Goal: Ask a question

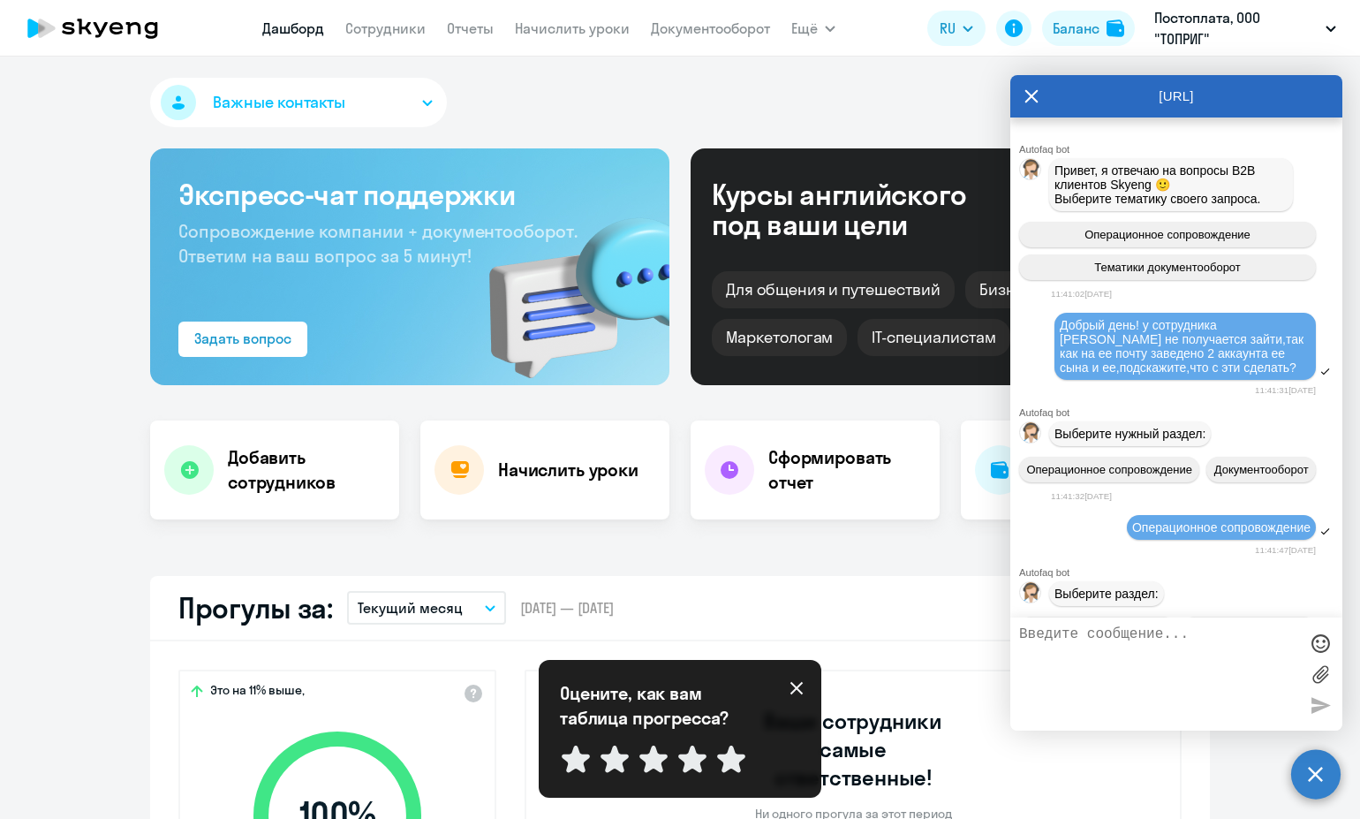
select select "30"
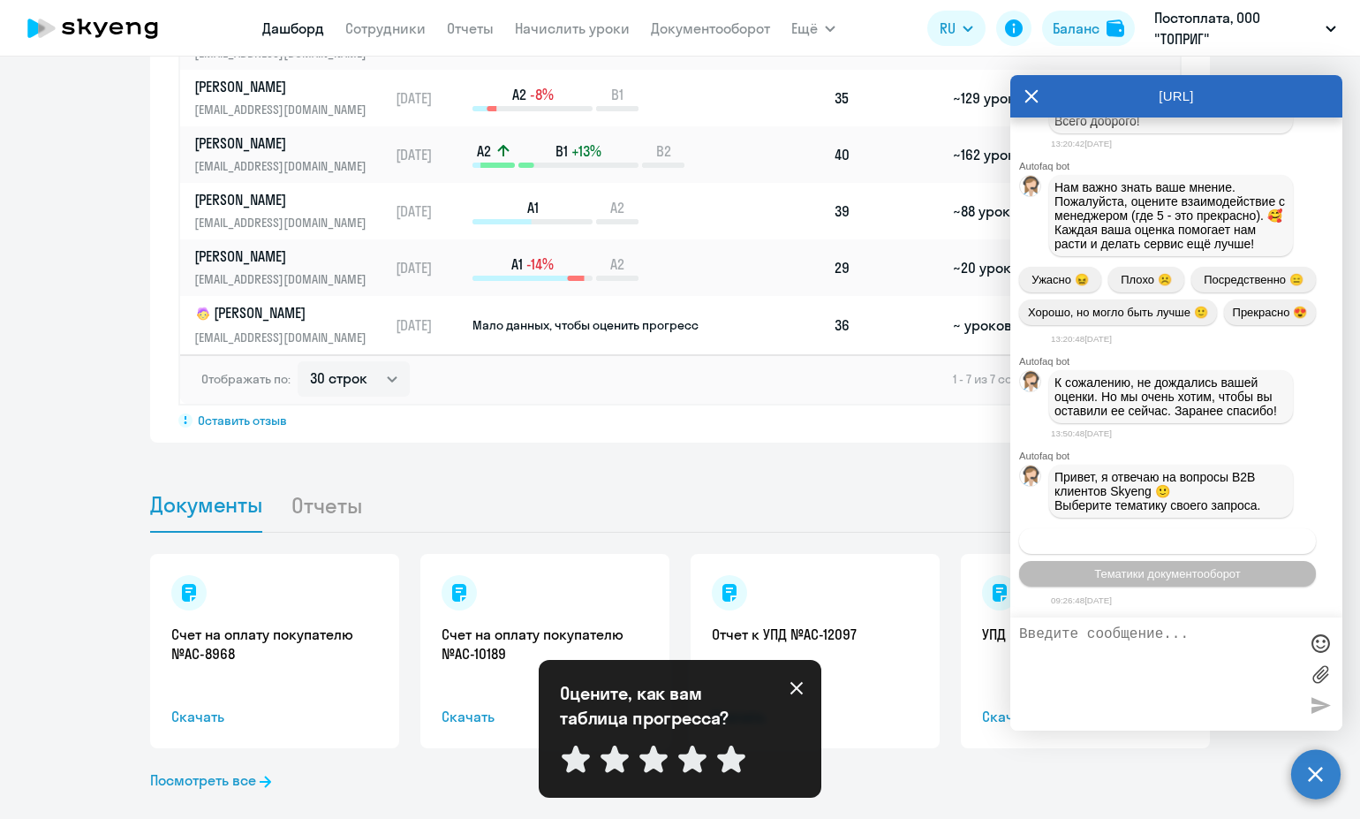
scroll to position [16392, 0]
click at [1191, 549] on button "Операционное сопровождение" at bounding box center [1167, 541] width 297 height 26
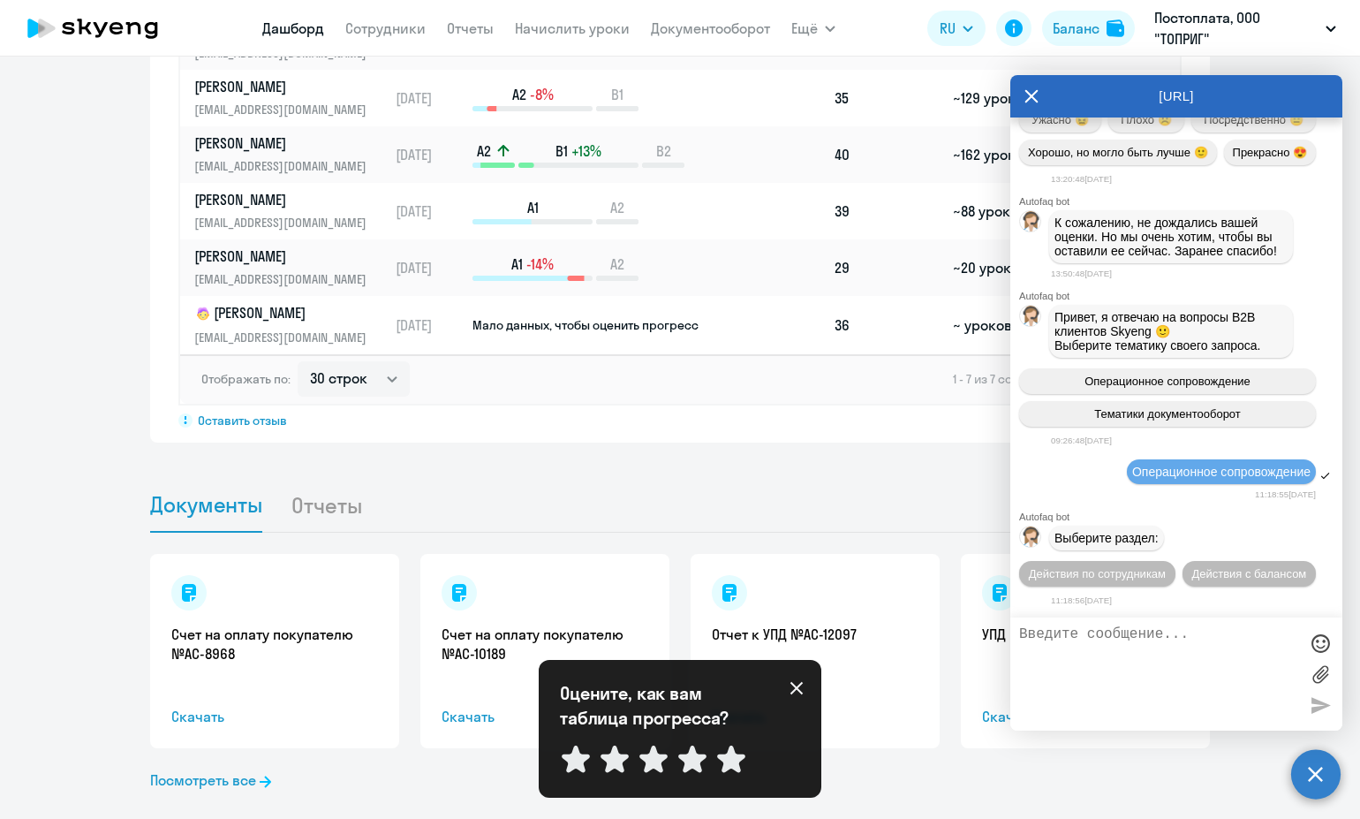
scroll to position [16585, 0]
click at [1141, 567] on span "Действия по сотрудникам" at bounding box center [1097, 573] width 137 height 13
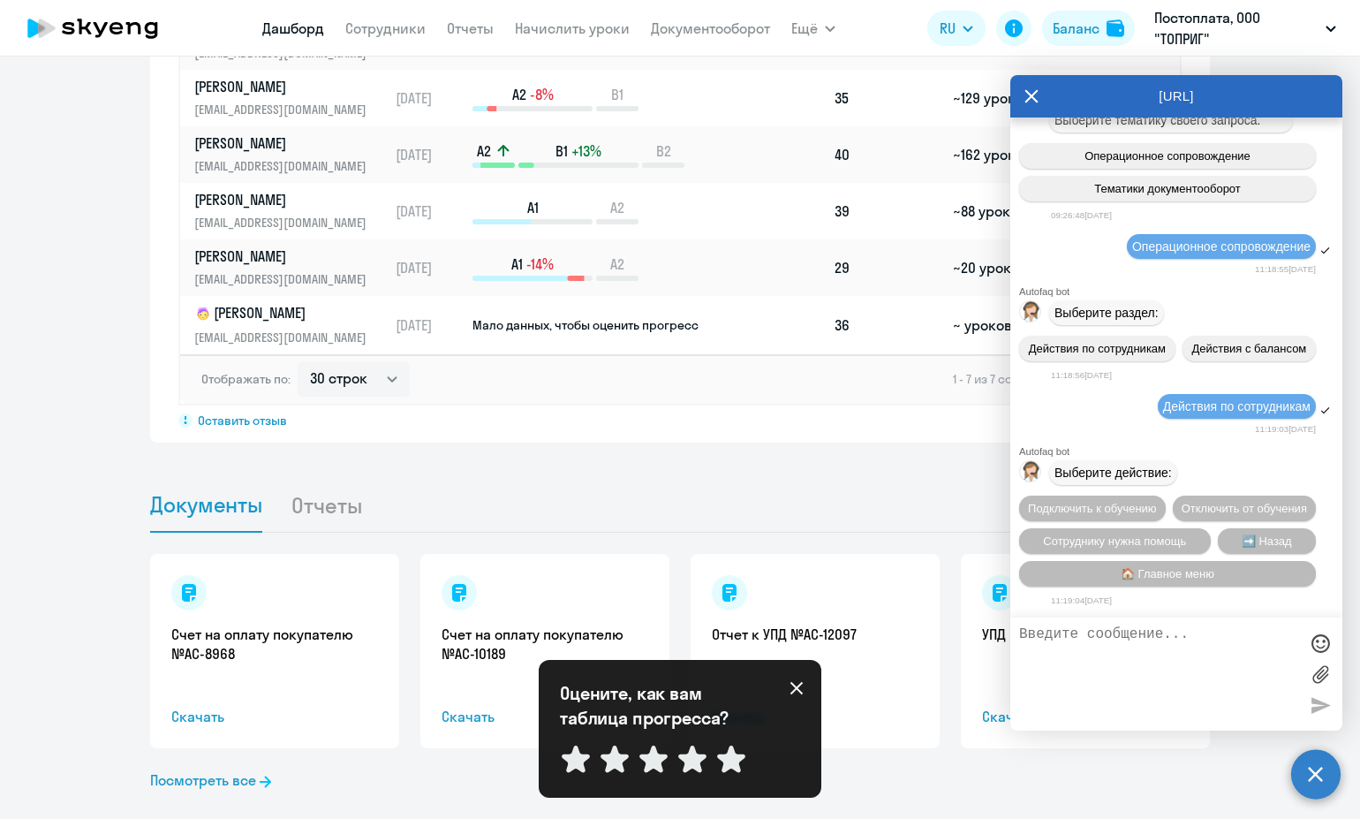
scroll to position [16846, 0]
click at [1184, 510] on span "Отключить от обучения" at bounding box center [1244, 508] width 125 height 13
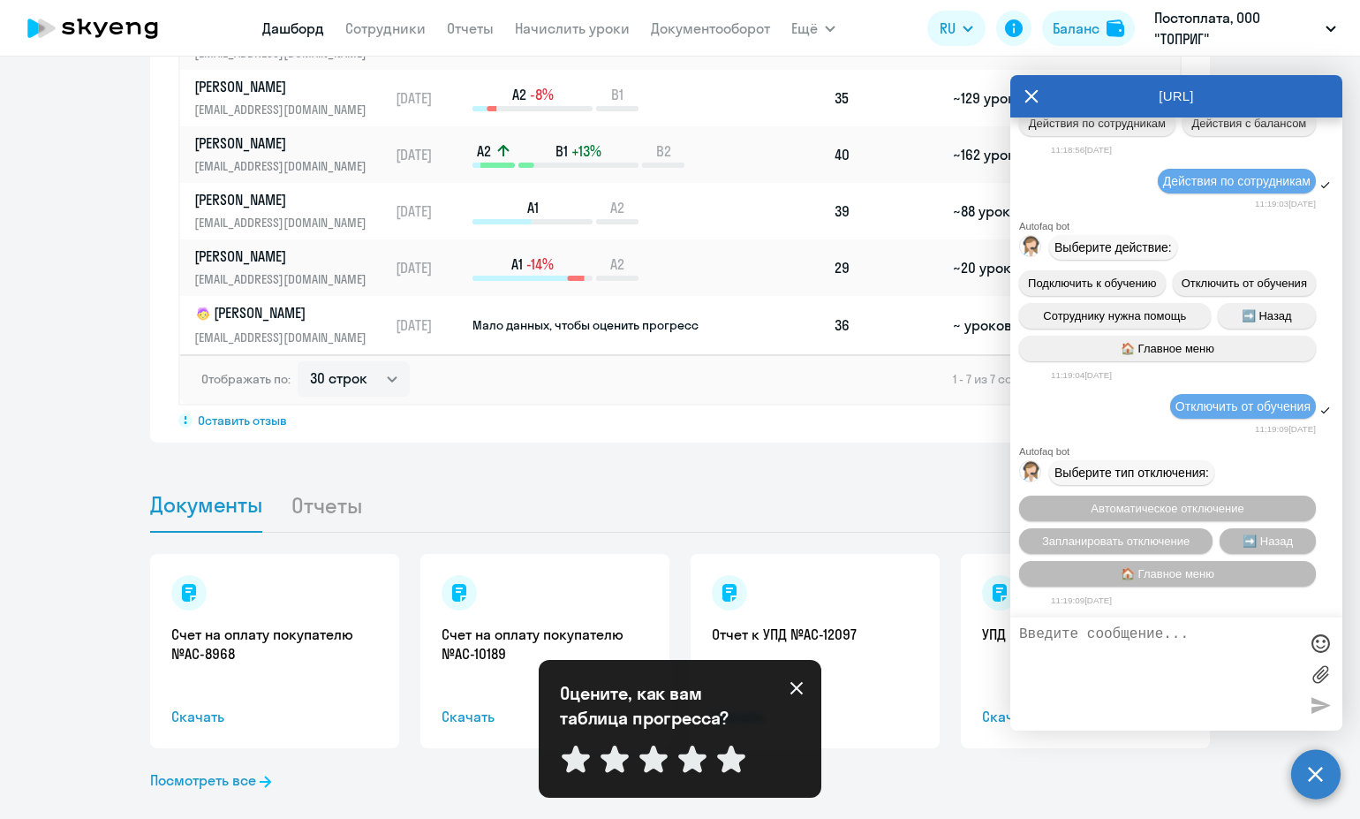
scroll to position [17075, 0]
click at [1180, 545] on span "Запланировать отключение" at bounding box center [1115, 540] width 147 height 13
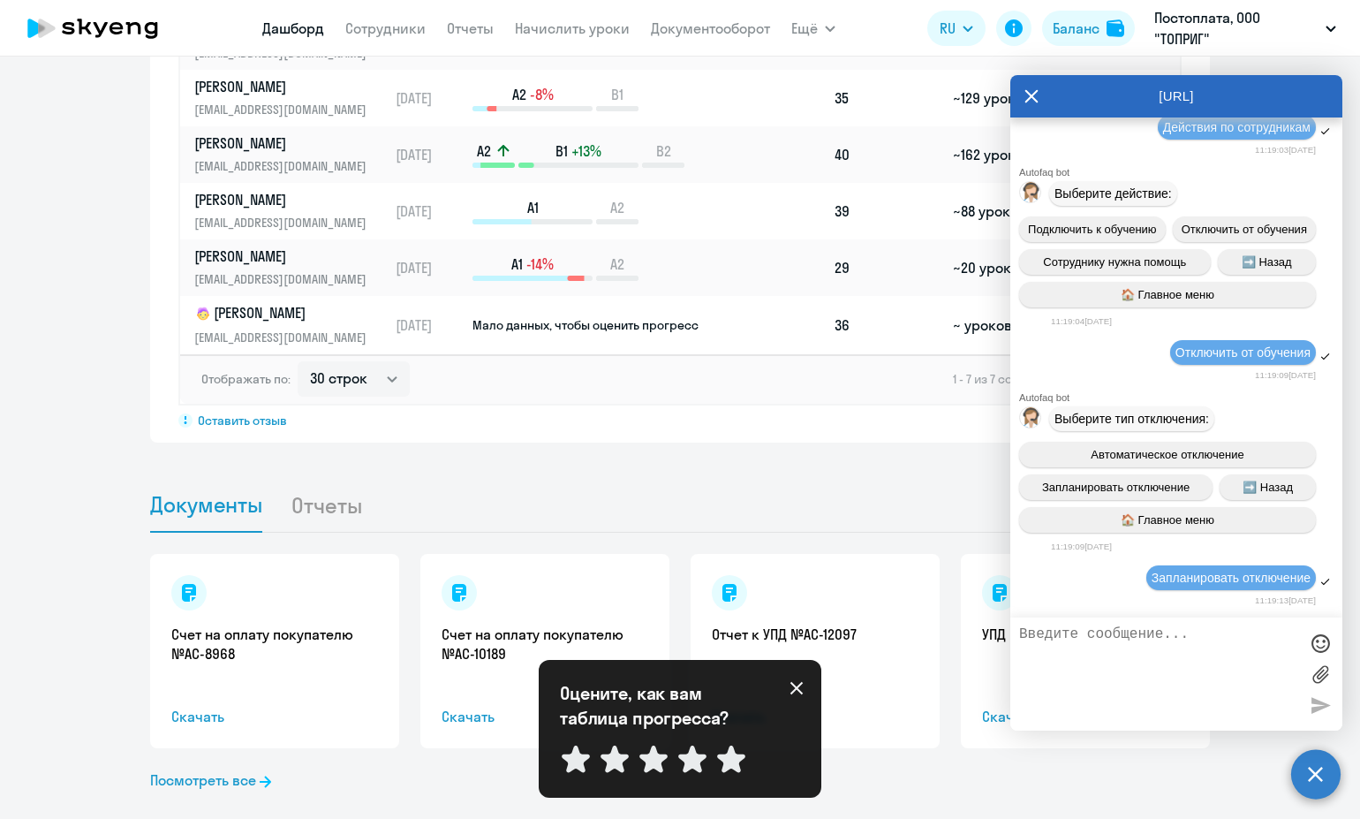
scroll to position [17129, 0]
click at [1227, 631] on textarea at bounding box center [1158, 673] width 279 height 95
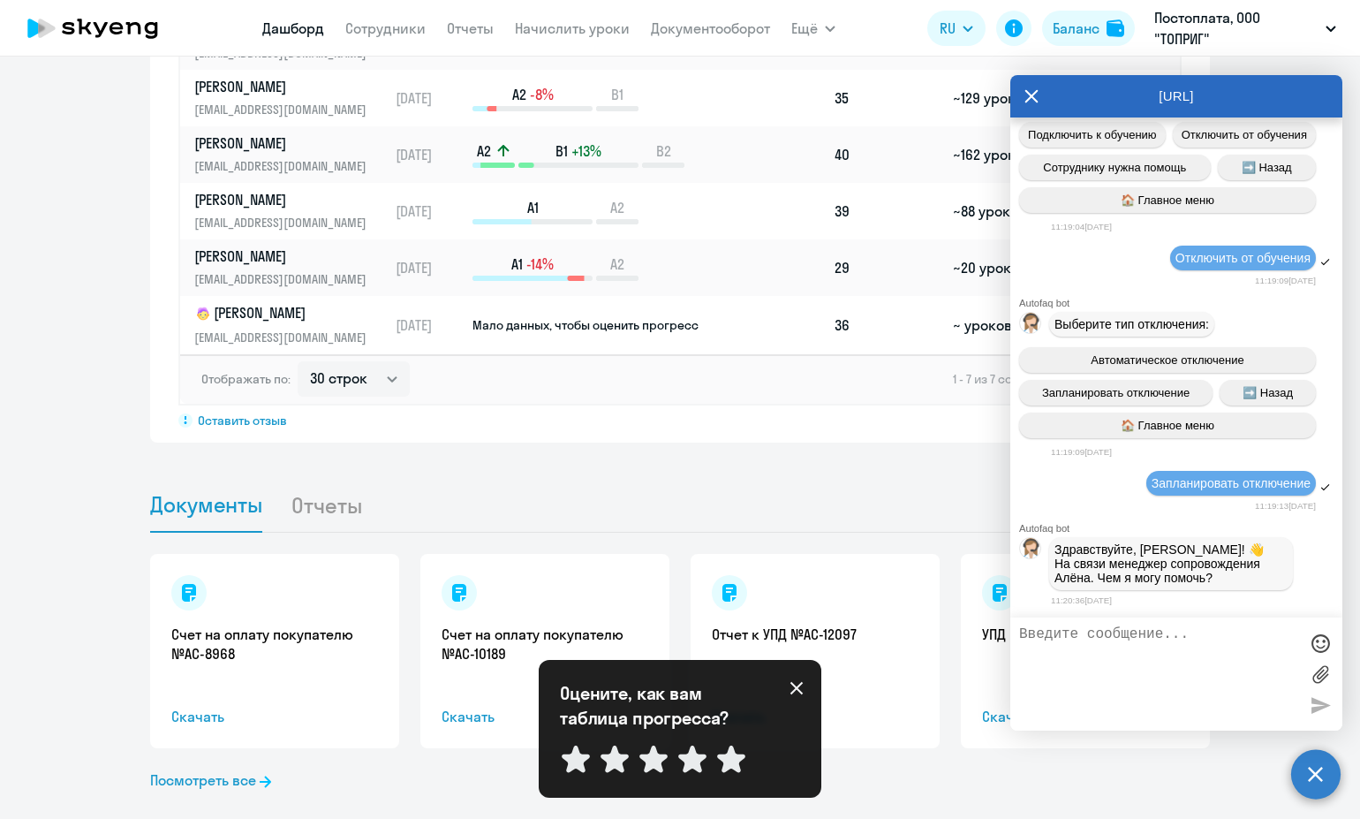
scroll to position [17226, 0]
click at [1079, 648] on textarea at bounding box center [1158, 673] width 279 height 95
paste textarea "Перенести пожалуйста 4 урока по английскому от [PERSON_NAME] к [GEOGRAPHIC_DATA]"
type textarea "Перенести пожалуйста 4 урока по английскому от [PERSON_NAME] к [GEOGRAPHIC_DATA]"
click at [1324, 715] on div at bounding box center [1320, 705] width 26 height 26
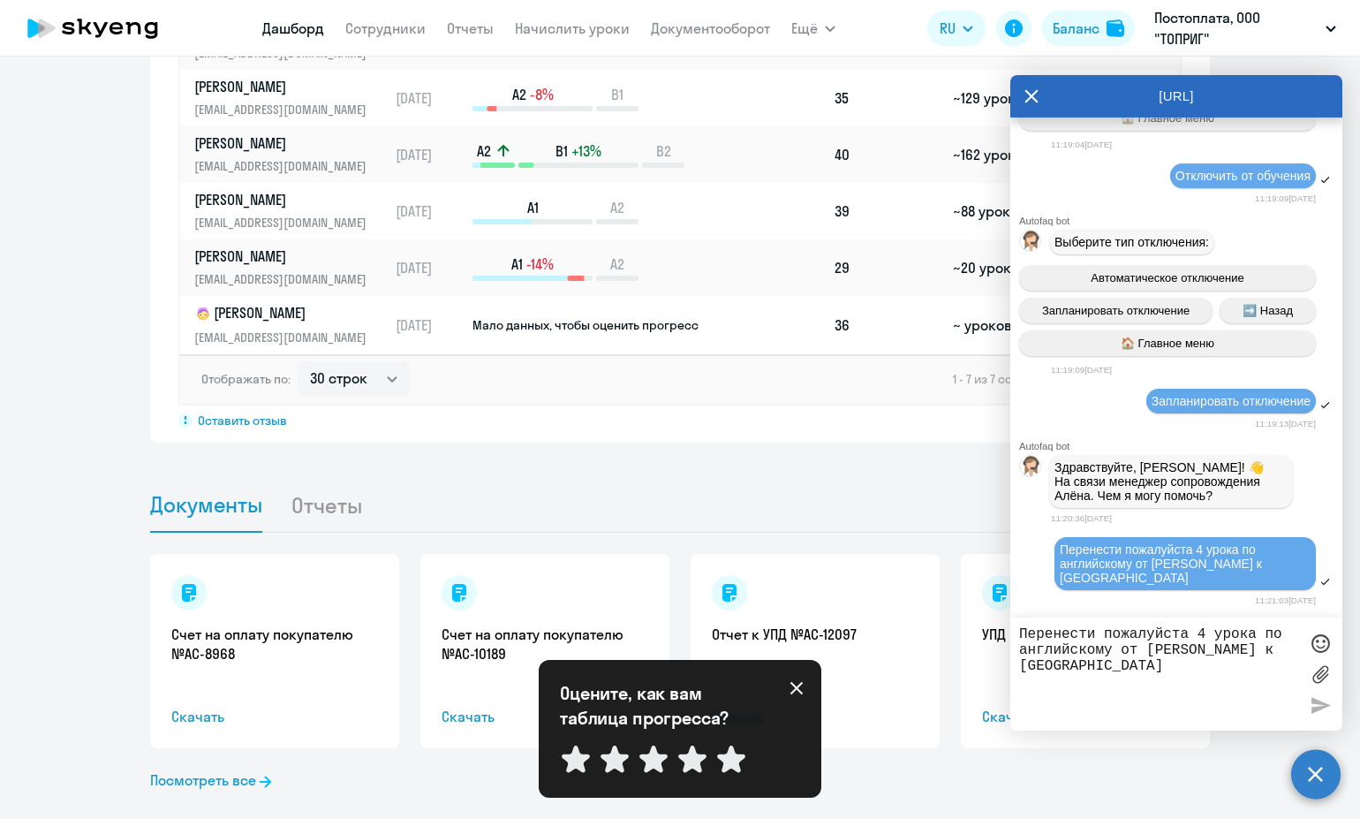
scroll to position [17294, 0]
click at [1200, 662] on textarea "Перенести пожалуйста 4 урока по английскому от [PERSON_NAME] к [GEOGRAPHIC_DATA]" at bounding box center [1158, 673] width 279 height 95
type textarea "и [PERSON_NAME] можно отключить от обучения"
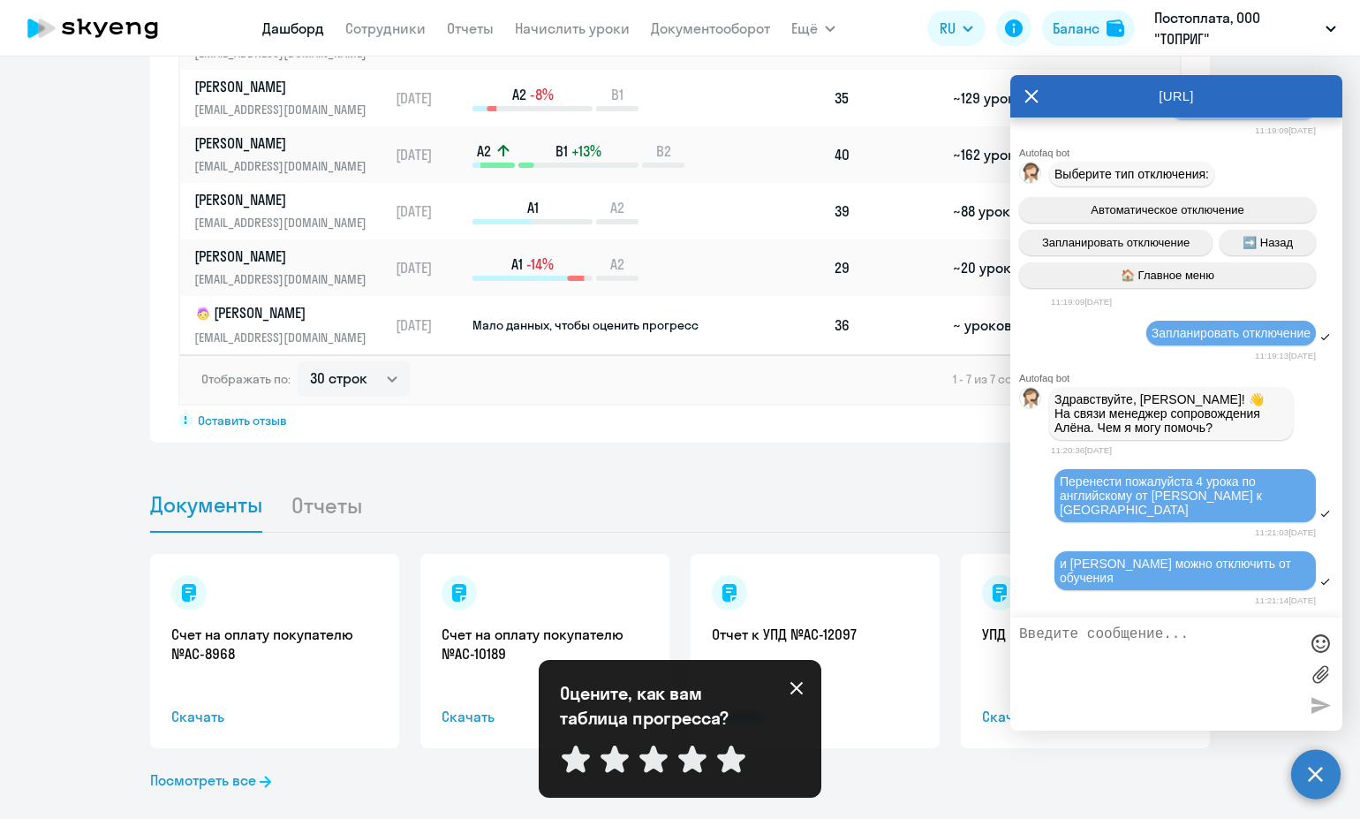
scroll to position [17348, 0]
